Goal: Information Seeking & Learning: Understand process/instructions

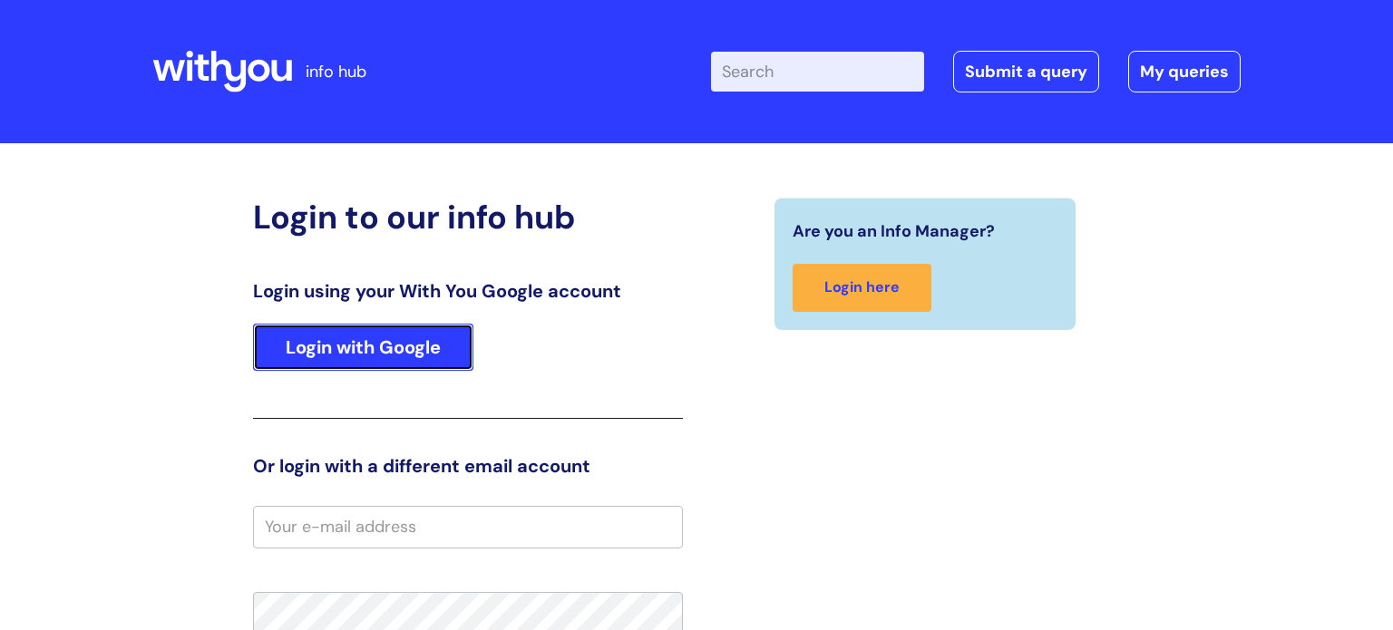
click at [347, 354] on link "Login with Google" at bounding box center [363, 347] width 220 height 47
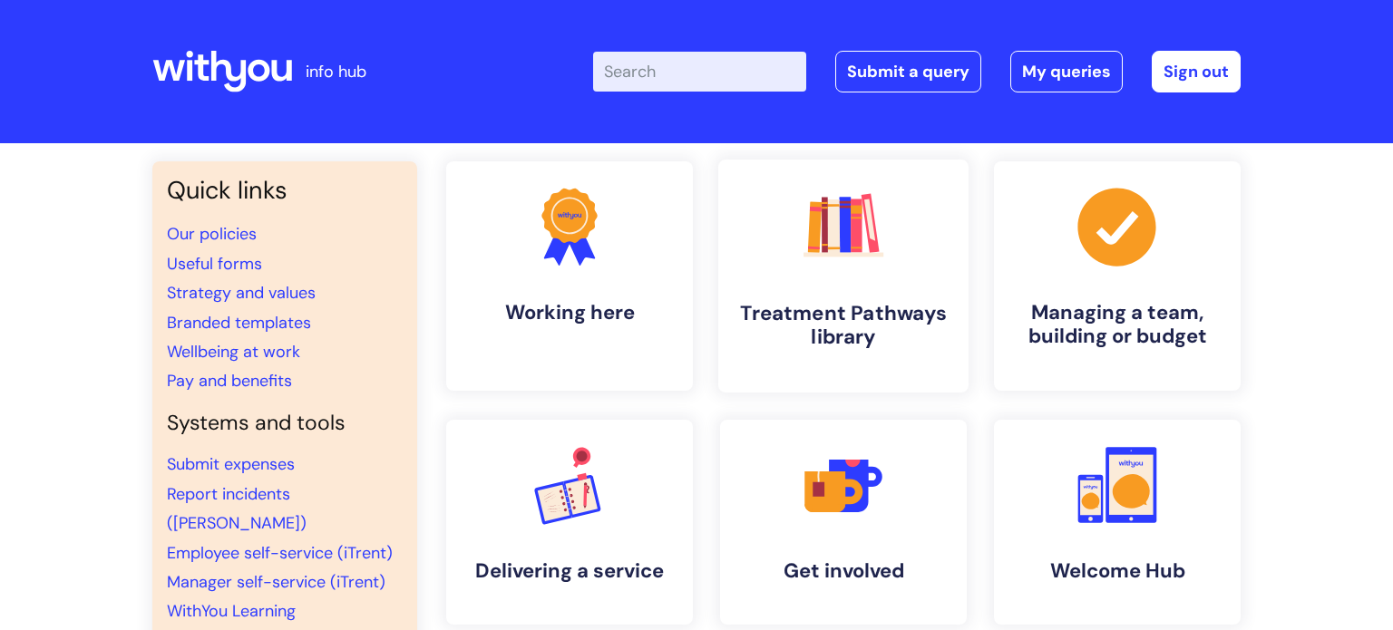
click at [815, 249] on icon at bounding box center [815, 227] width 14 height 52
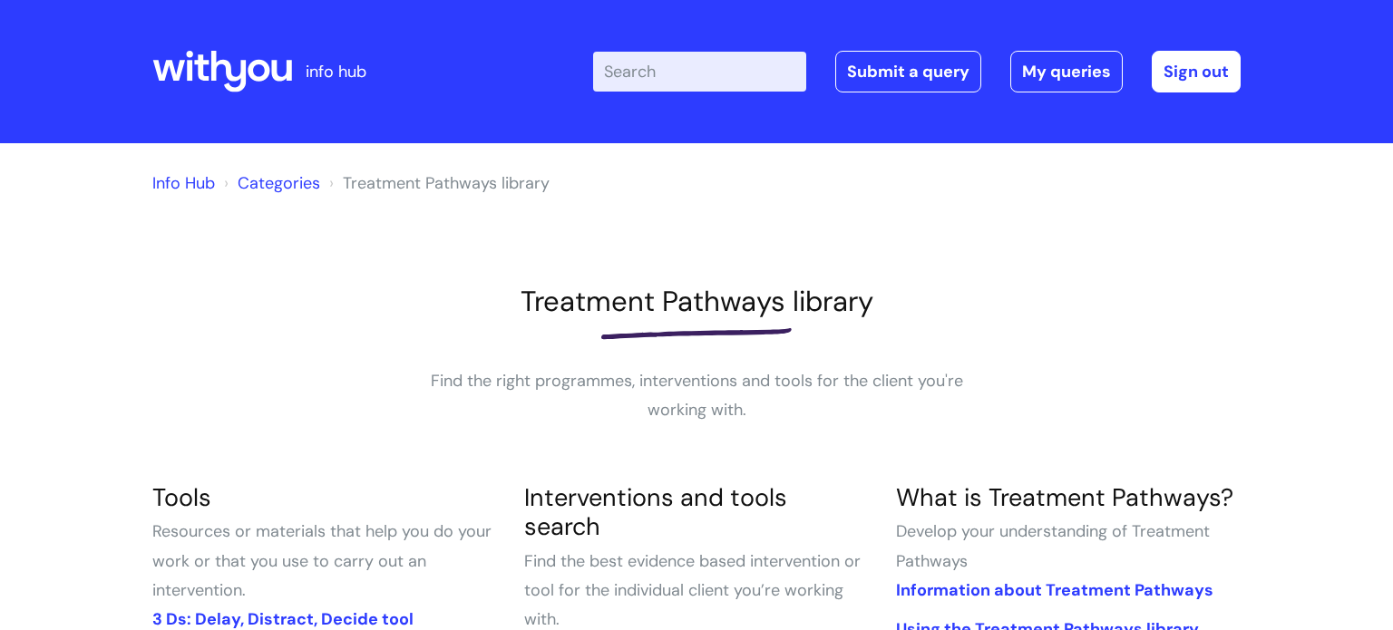
click at [643, 69] on input "Enter your search term here..." at bounding box center [699, 72] width 213 height 40
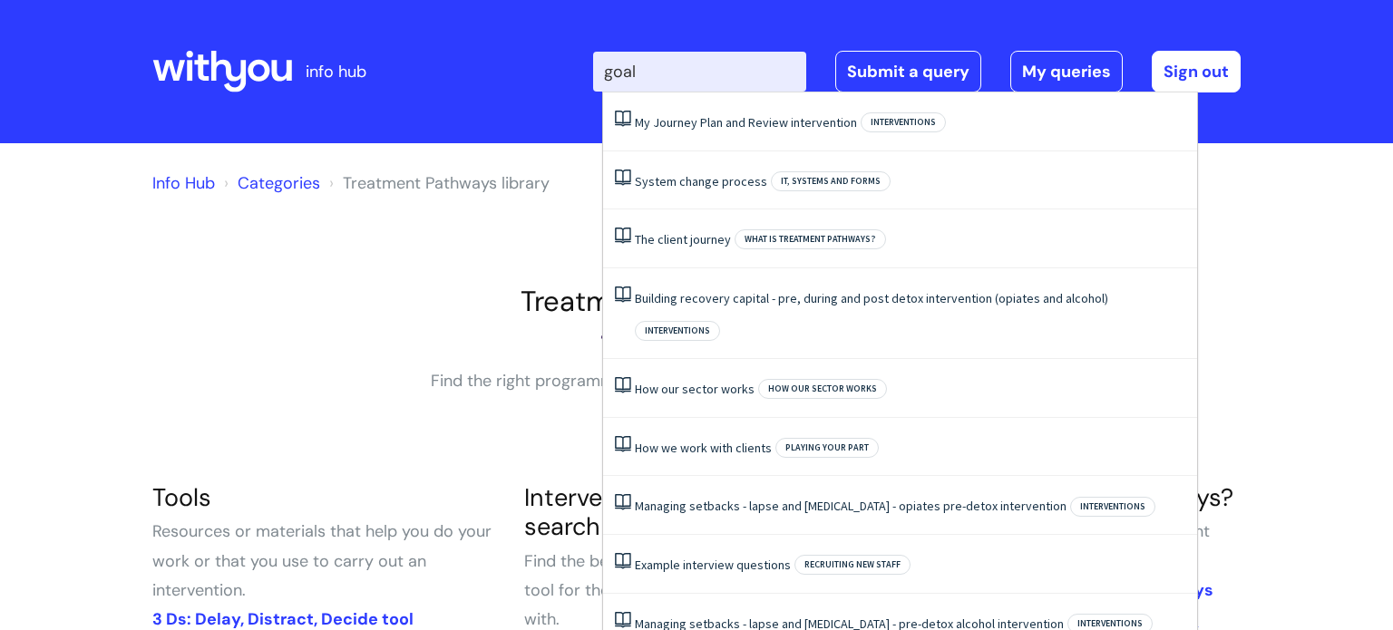
type input "goal"
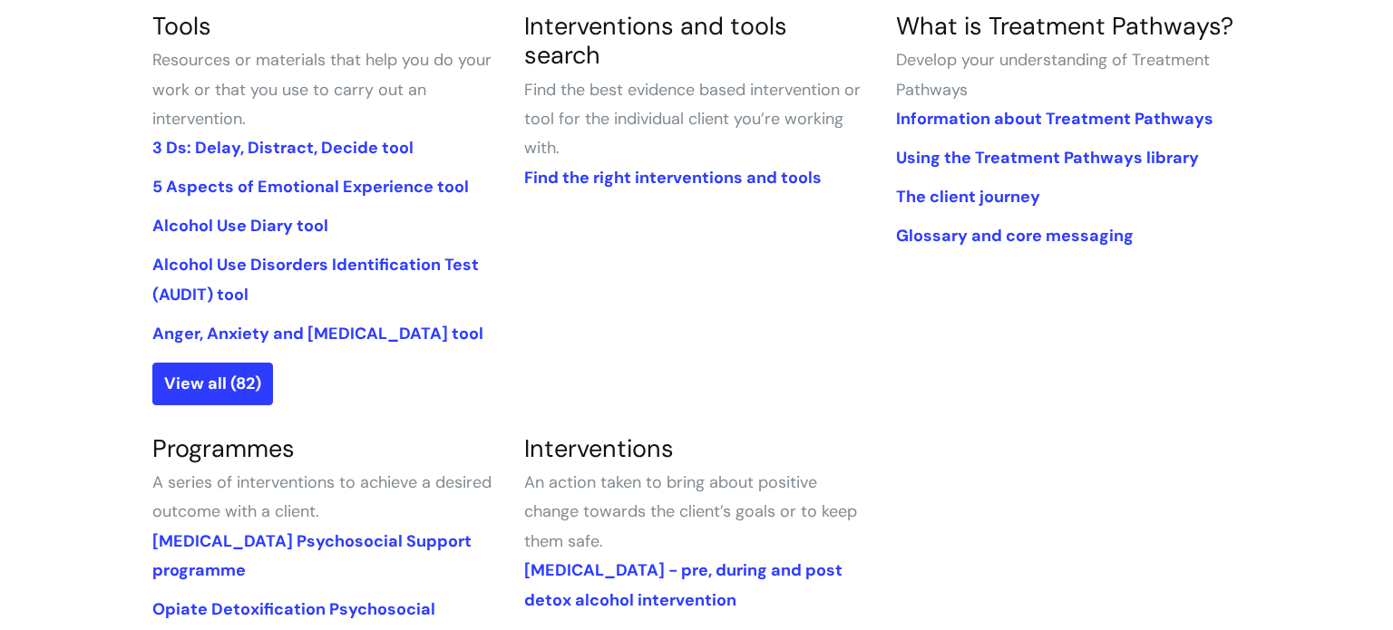
scroll to position [508, 0]
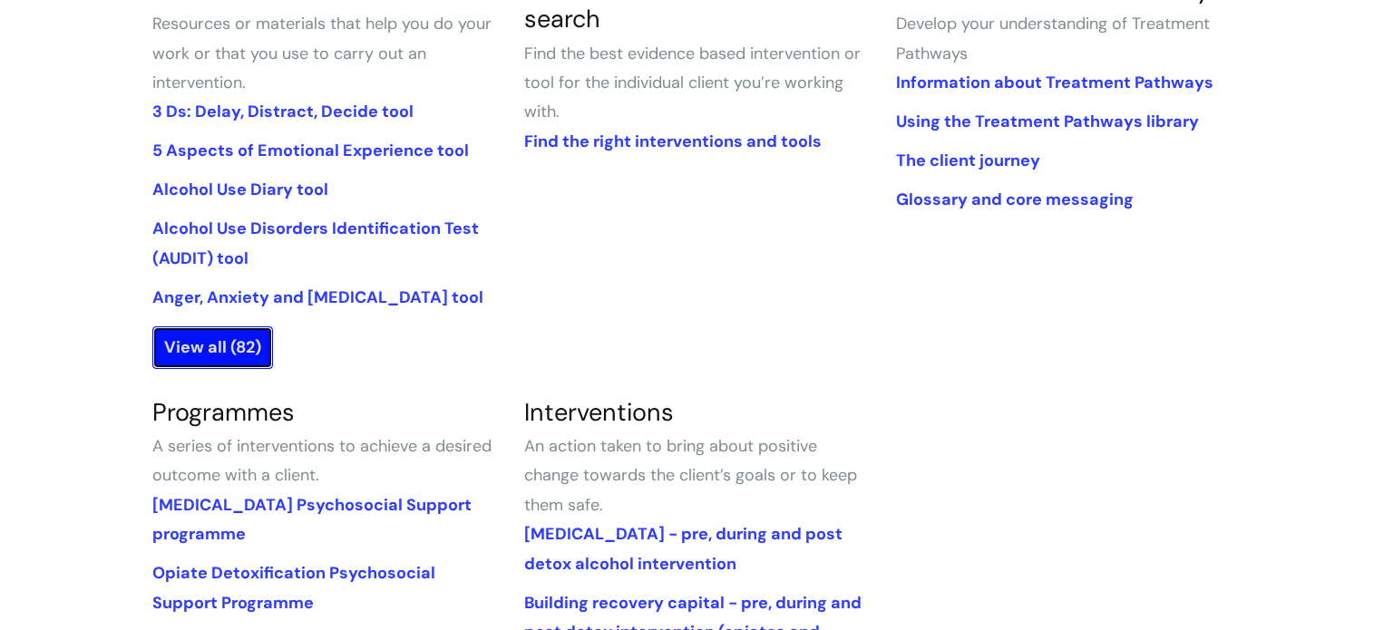
click at [210, 356] on link "View all (82)" at bounding box center [212, 348] width 121 height 42
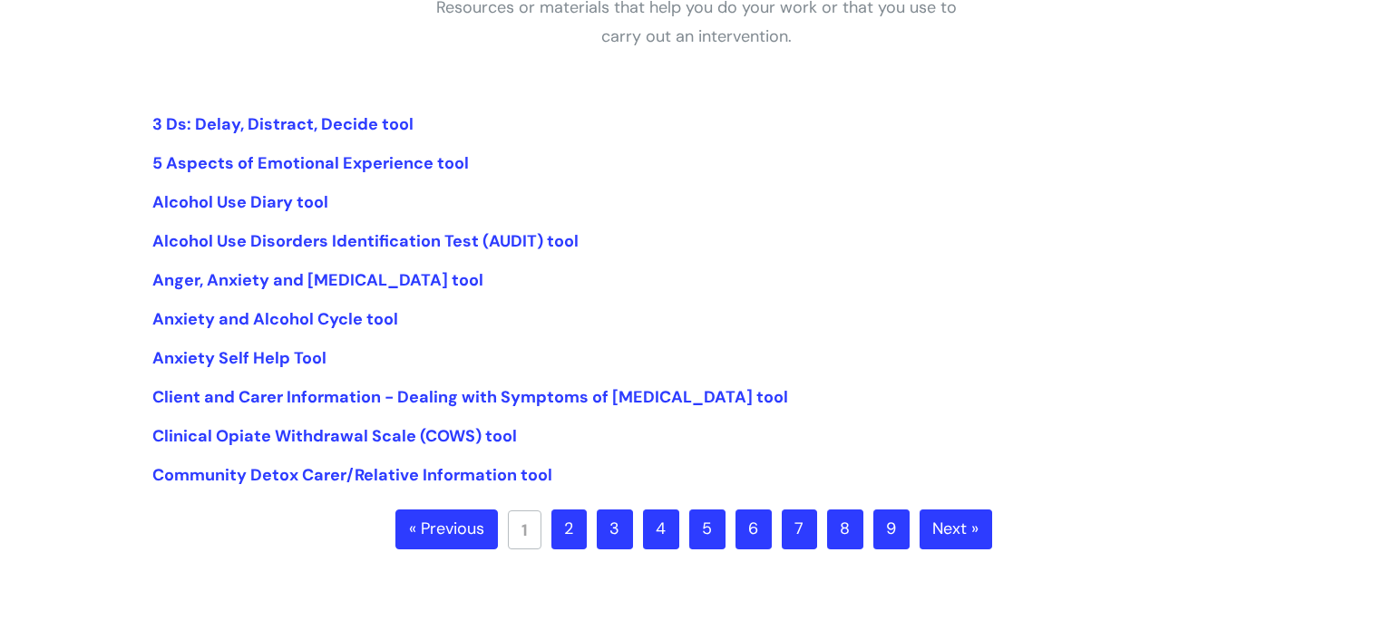
scroll to position [399, 0]
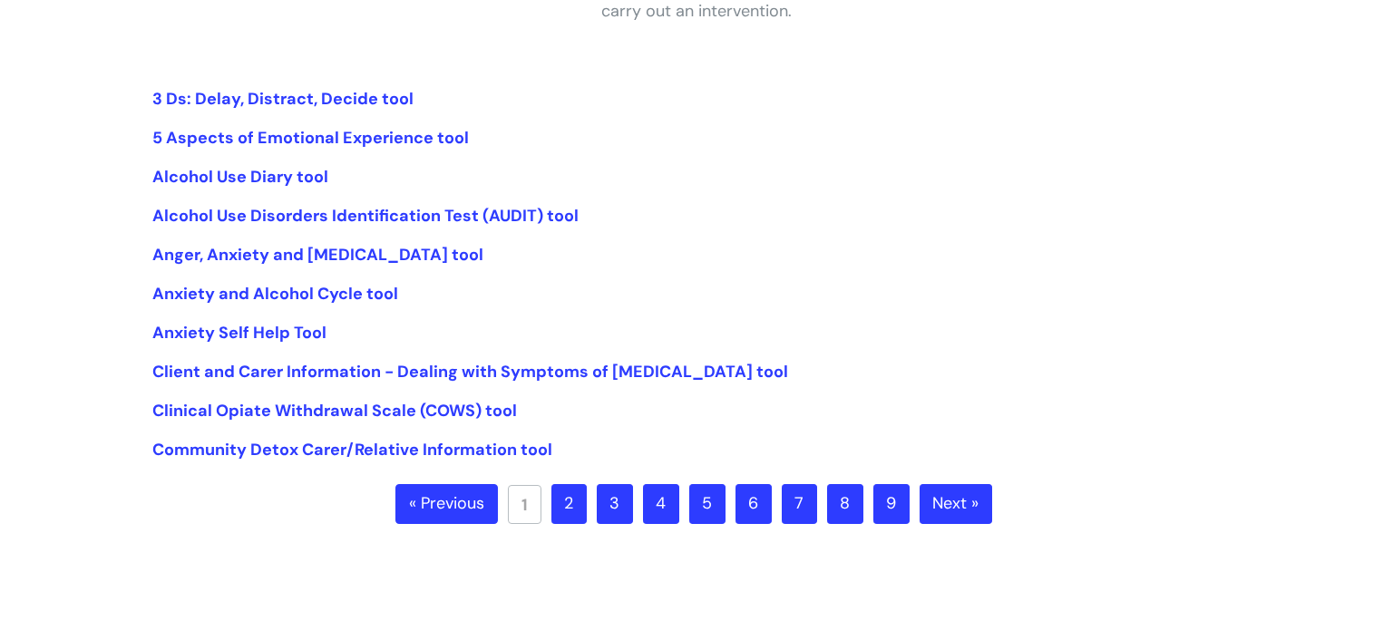
click at [621, 509] on link "3" at bounding box center [615, 504] width 36 height 40
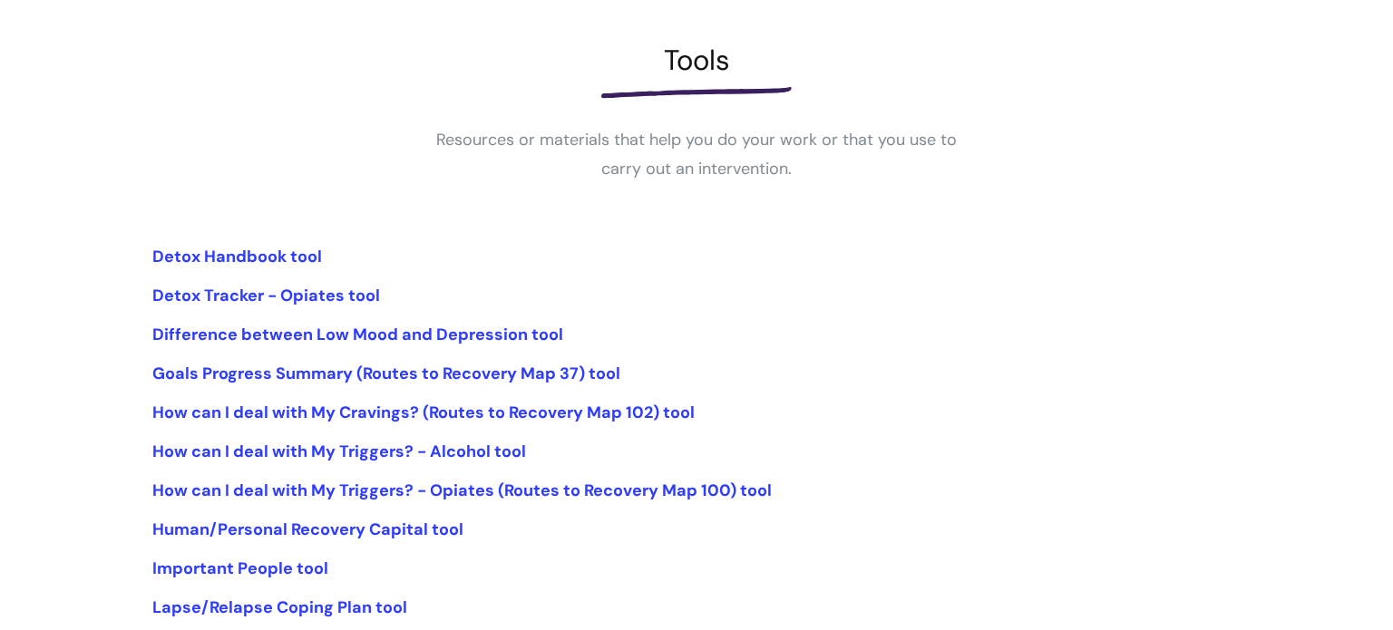
scroll to position [290, 0]
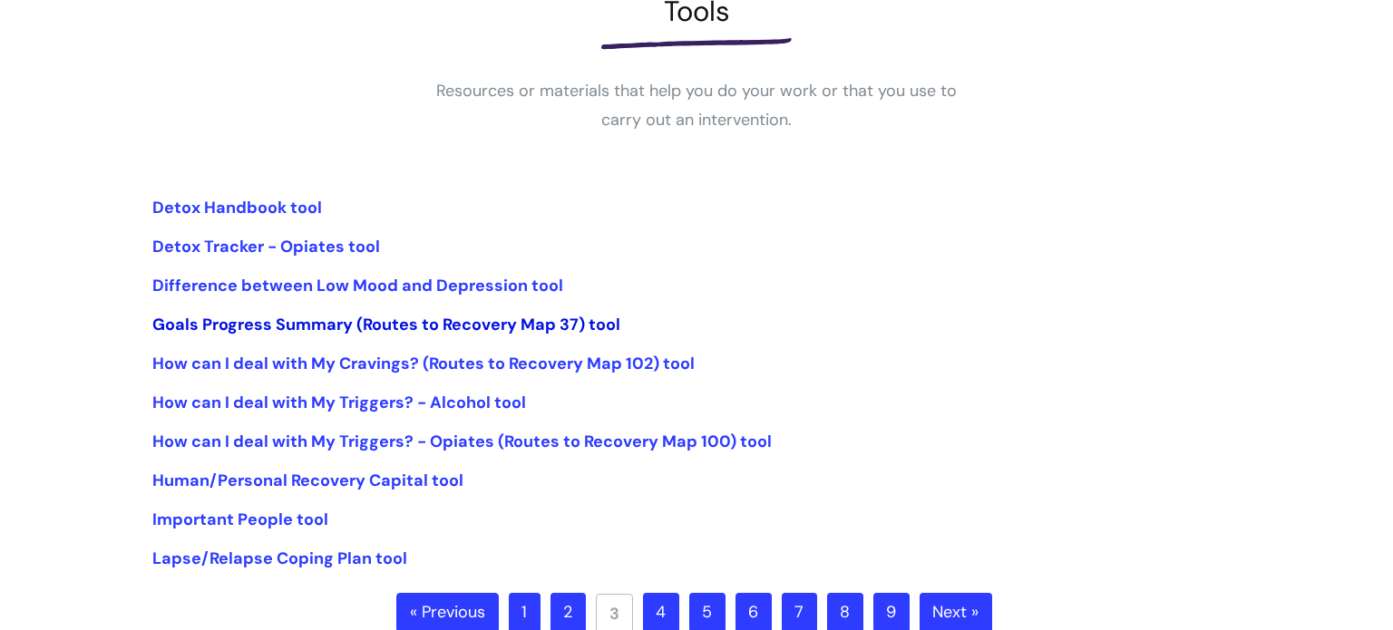
click at [183, 326] on link "Goals Progress Summary (Routes to Recovery Map 37) tool" at bounding box center [386, 325] width 468 height 22
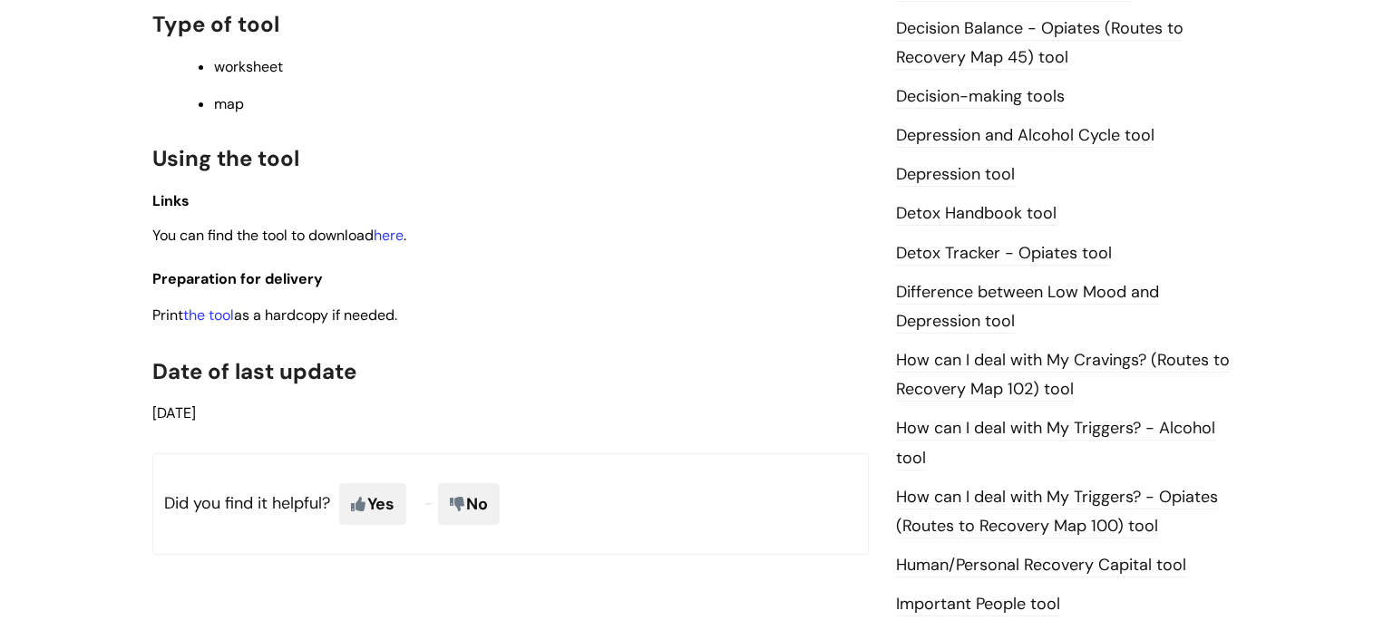
scroll to position [1016, 0]
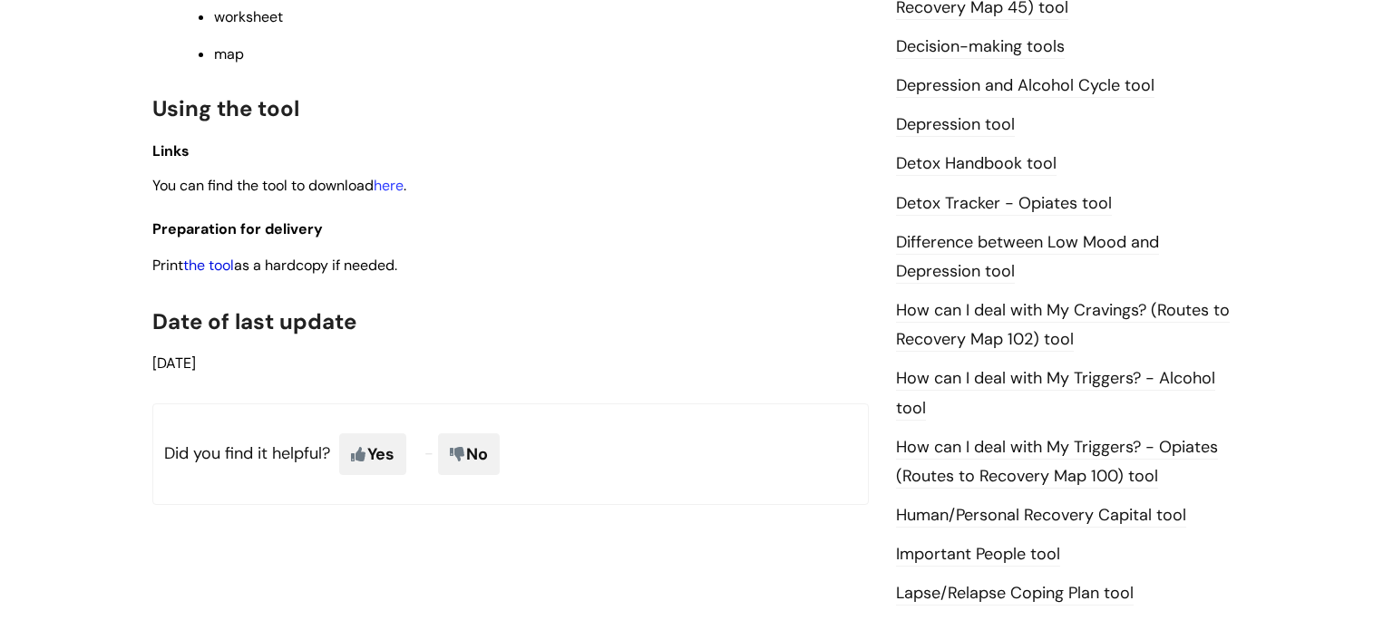
click at [208, 275] on link "the tool" at bounding box center [208, 265] width 51 height 19
